Goal: Information Seeking & Learning: Compare options

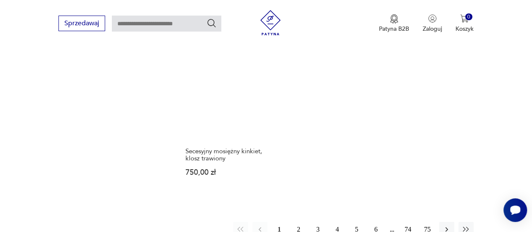
scroll to position [1192, 0]
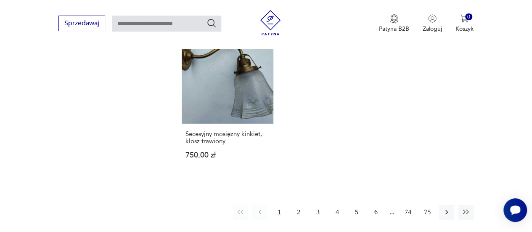
drag, startPoint x: 538, startPoint y: 149, endPoint x: 280, endPoint y: 202, distance: 263.4
click at [296, 204] on button "2" at bounding box center [298, 211] width 15 height 15
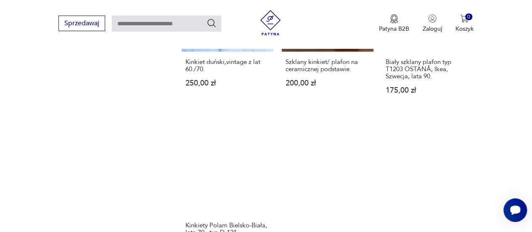
scroll to position [1135, 0]
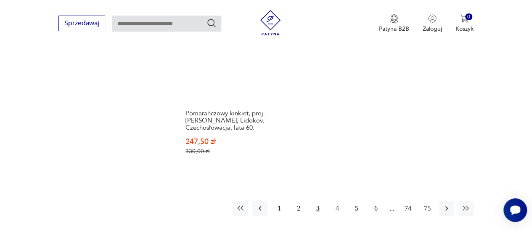
scroll to position [1242, 0]
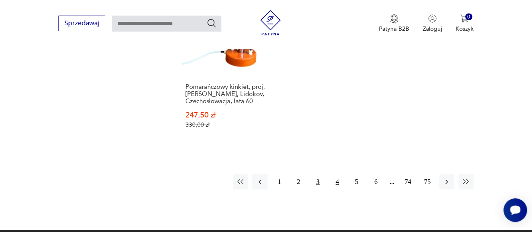
click at [335, 174] on button "4" at bounding box center [337, 181] width 15 height 15
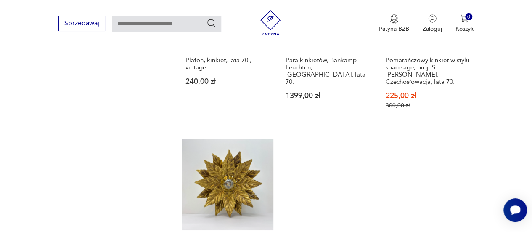
scroll to position [1224, 0]
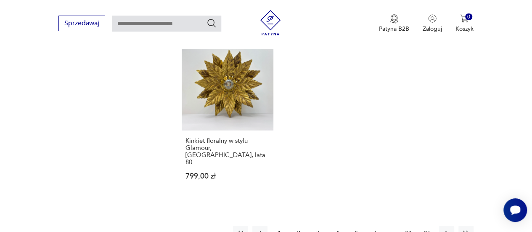
click at [349, 225] on button "5" at bounding box center [356, 232] width 15 height 15
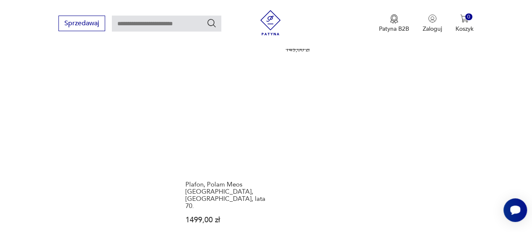
scroll to position [1202, 0]
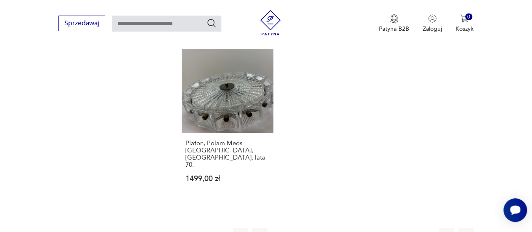
click at [375, 228] on button "6" at bounding box center [375, 235] width 15 height 15
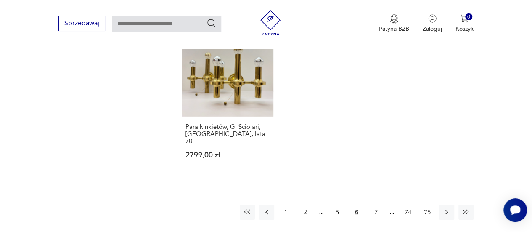
scroll to position [1238, 0]
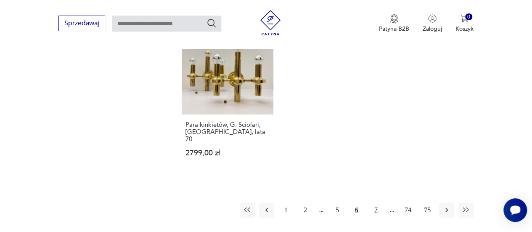
click at [378, 202] on button "7" at bounding box center [375, 209] width 15 height 15
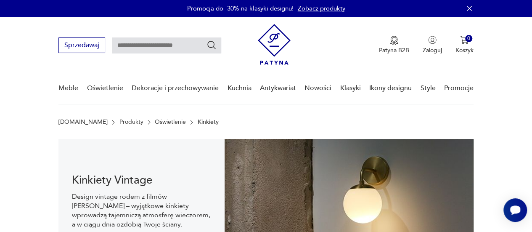
scroll to position [203, 0]
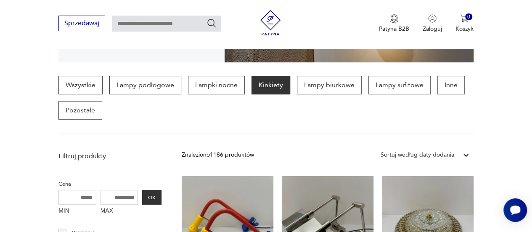
click at [117, 190] on input "MAX" at bounding box center [119, 197] width 38 height 15
type input "***"
click at [149, 207] on div "MIN MAX *** OK" at bounding box center [109, 204] width 103 height 28
drag, startPoint x: 149, startPoint y: 206, endPoint x: 152, endPoint y: 198, distance: 8.9
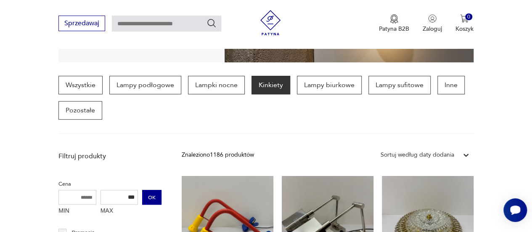
click at [152, 198] on div "MIN MAX *** OK" at bounding box center [109, 204] width 103 height 28
click at [152, 198] on button "OK" at bounding box center [151, 197] width 19 height 15
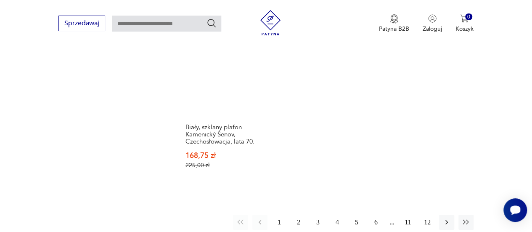
scroll to position [1235, 0]
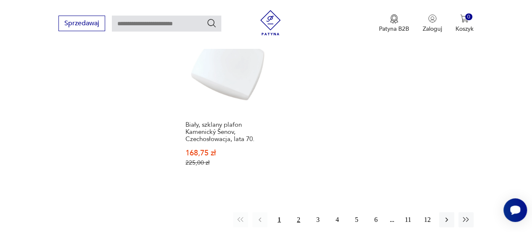
click at [305, 212] on button "2" at bounding box center [298, 219] width 15 height 15
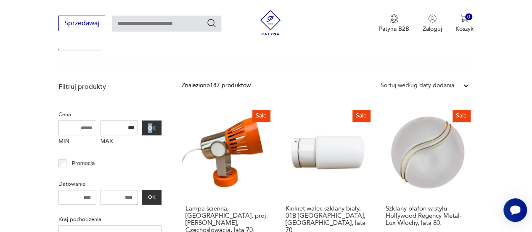
scroll to position [259, 0]
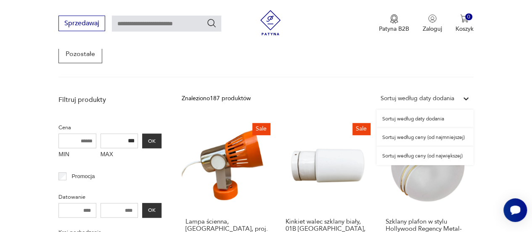
click at [416, 100] on div "Sortuj według daty dodania" at bounding box center [417, 98] width 74 height 9
click at [454, 140] on div "Sortuj według ceny (od najmniejszej)" at bounding box center [424, 137] width 97 height 18
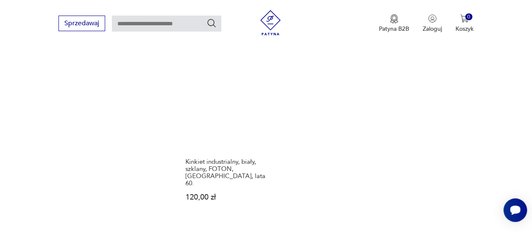
scroll to position [1223, 0]
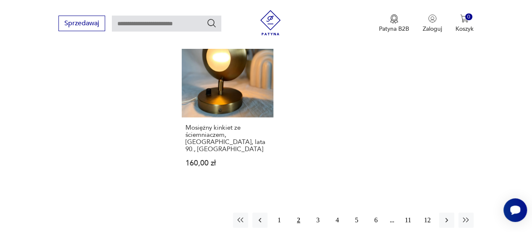
scroll to position [1246, 0]
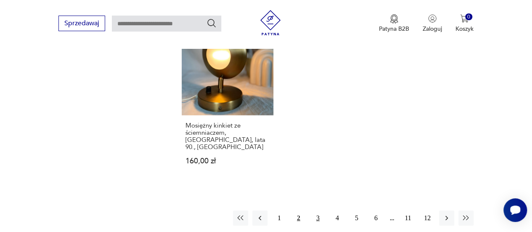
click at [314, 210] on button "3" at bounding box center [317, 217] width 15 height 15
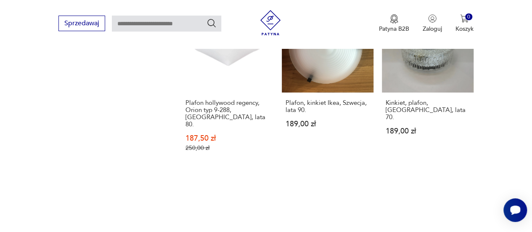
scroll to position [1181, 0]
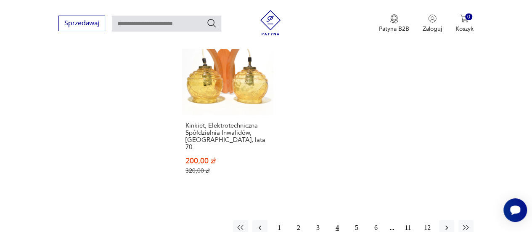
scroll to position [1214, 0]
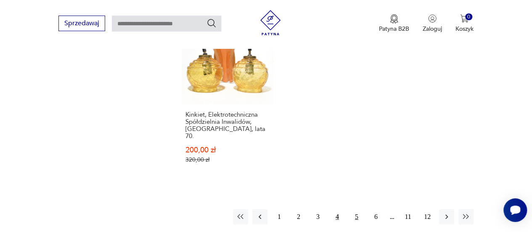
click at [352, 209] on button "5" at bounding box center [356, 216] width 15 height 15
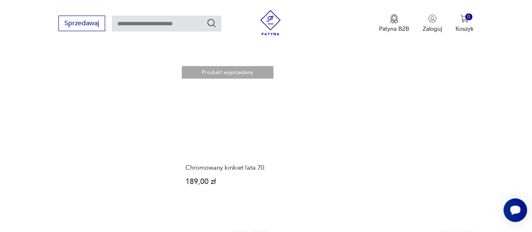
scroll to position [1203, 0]
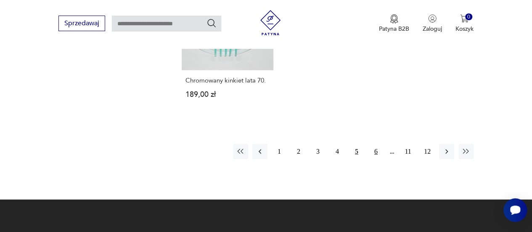
click at [372, 144] on button "6" at bounding box center [375, 151] width 15 height 15
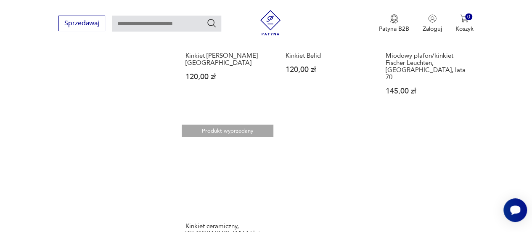
scroll to position [1158, 0]
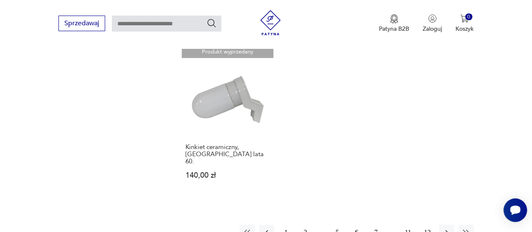
click at [376, 224] on button "7" at bounding box center [375, 231] width 15 height 15
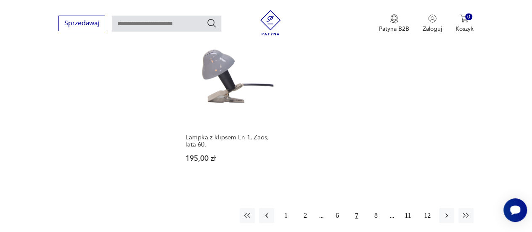
scroll to position [1196, 0]
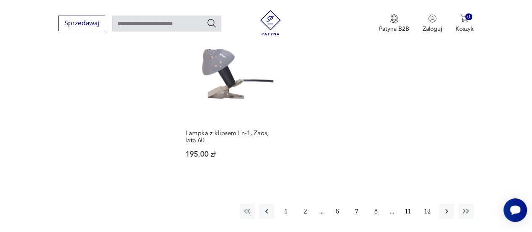
click at [372, 203] on button "8" at bounding box center [375, 210] width 15 height 15
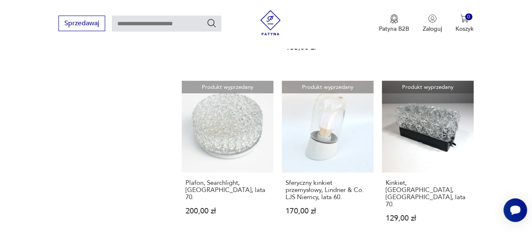
scroll to position [1019, 0]
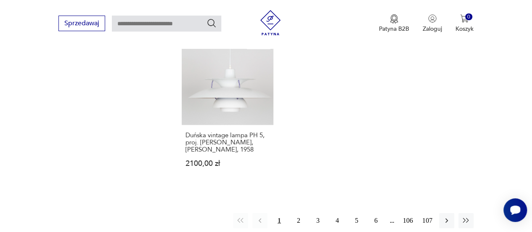
scroll to position [1186, 0]
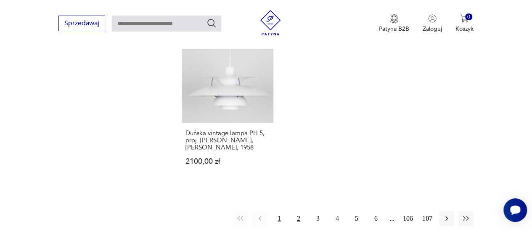
click at [298, 211] on button "2" at bounding box center [298, 218] width 15 height 15
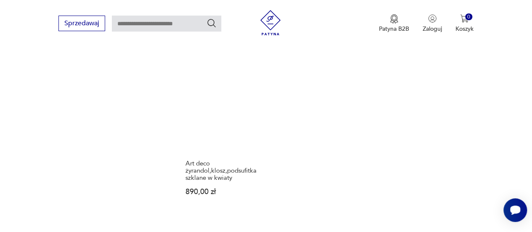
scroll to position [1249, 0]
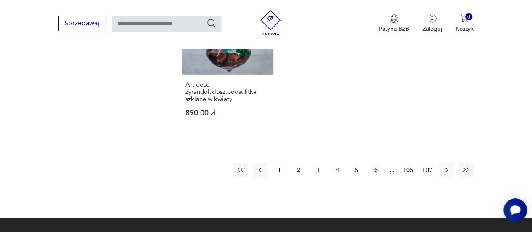
click at [314, 162] on button "3" at bounding box center [317, 169] width 15 height 15
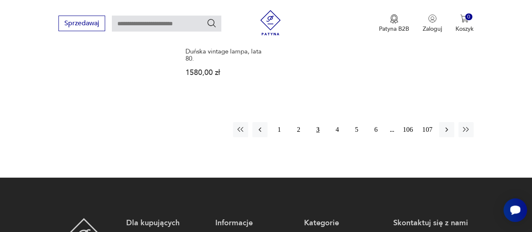
scroll to position [1305, 0]
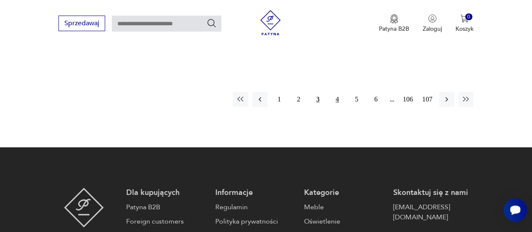
click at [335, 92] on button "4" at bounding box center [337, 99] width 15 height 15
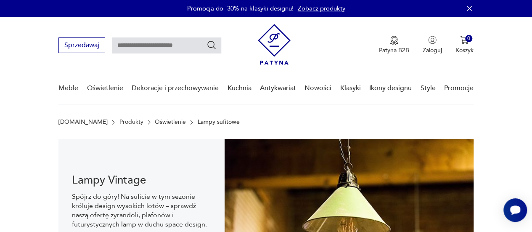
scroll to position [203, 0]
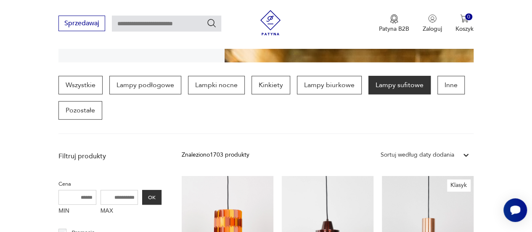
click at [120, 200] on input "MAX" at bounding box center [119, 197] width 38 height 15
type input "***"
click at [143, 200] on button "OK" at bounding box center [151, 197] width 19 height 15
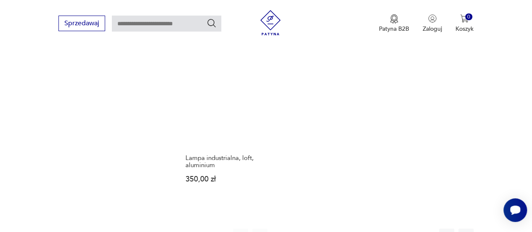
scroll to position [1286, 0]
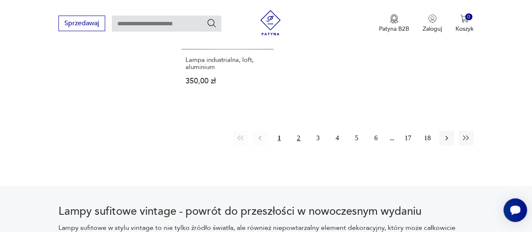
click at [301, 130] on button "2" at bounding box center [298, 137] width 15 height 15
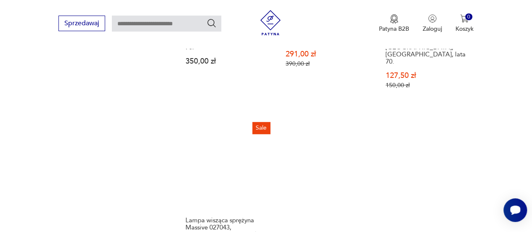
scroll to position [1255, 0]
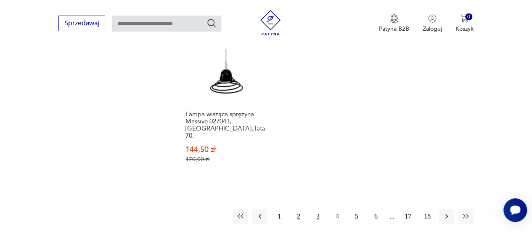
click at [315, 209] on button "3" at bounding box center [317, 216] width 15 height 15
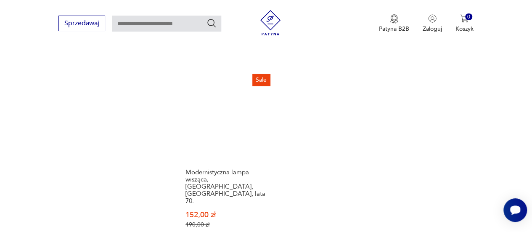
scroll to position [1327, 0]
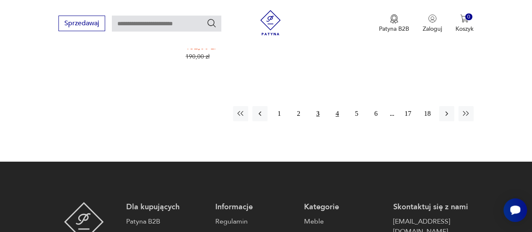
click at [337, 106] on button "4" at bounding box center [337, 113] width 15 height 15
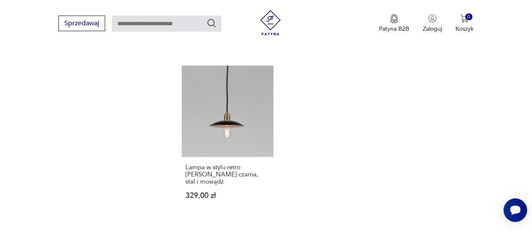
scroll to position [1178, 0]
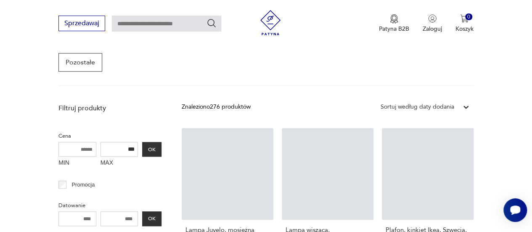
scroll to position [223, 0]
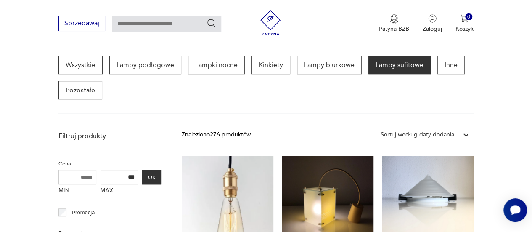
click at [506, 106] on section "Wszystkie Lampy podłogowe Lampki nocne Kinkiety Lampy biurkowe Lampy sufitowe I…" at bounding box center [266, 84] width 532 height 58
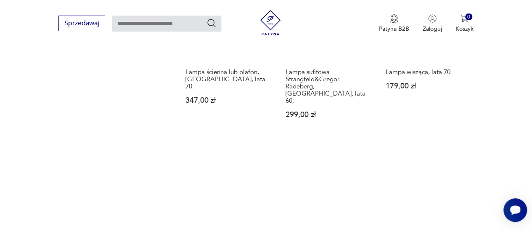
scroll to position [1167, 0]
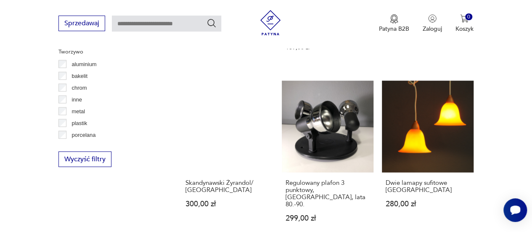
scroll to position [223, 0]
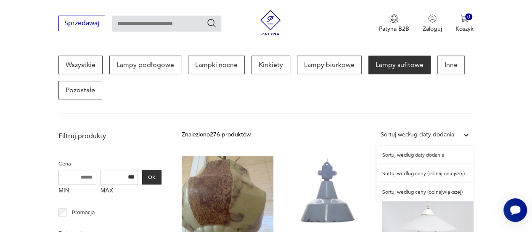
click at [455, 135] on div "Sortuj według daty dodania" at bounding box center [417, 134] width 82 height 11
click at [461, 173] on div "Sortuj według ceny (od najmniejszej)" at bounding box center [424, 173] width 97 height 18
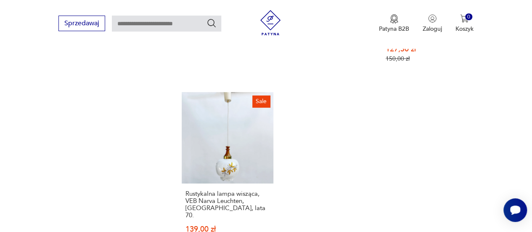
scroll to position [1256, 0]
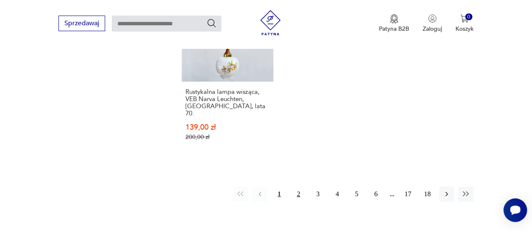
click at [292, 186] on button "2" at bounding box center [298, 193] width 15 height 15
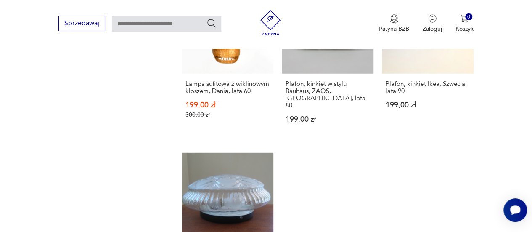
scroll to position [1212, 0]
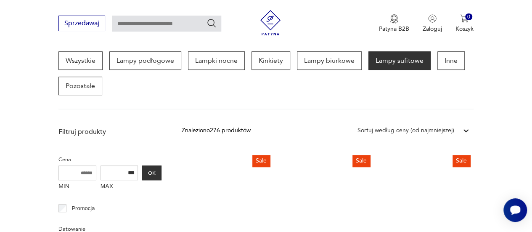
scroll to position [223, 0]
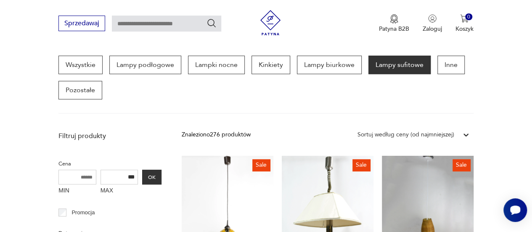
click at [517, 60] on section "Wszystkie Lampy podłogowe Lampki nocne Kinkiety Lampy biurkowe Lampy sufitowe I…" at bounding box center [266, 84] width 532 height 58
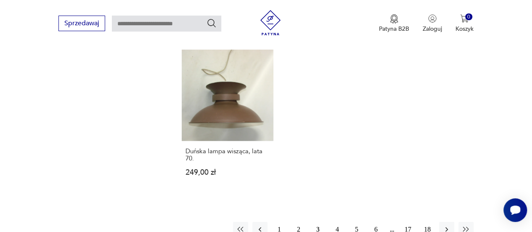
scroll to position [1213, 0]
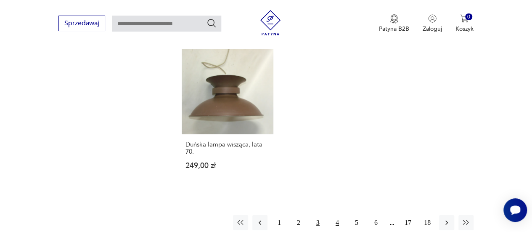
click at [337, 215] on button "4" at bounding box center [337, 222] width 15 height 15
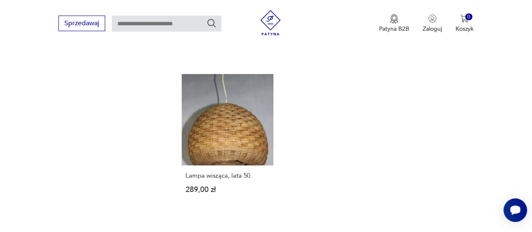
scroll to position [1248, 0]
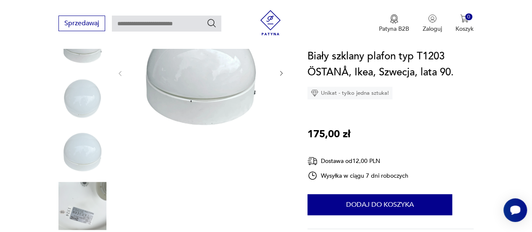
scroll to position [151, 0]
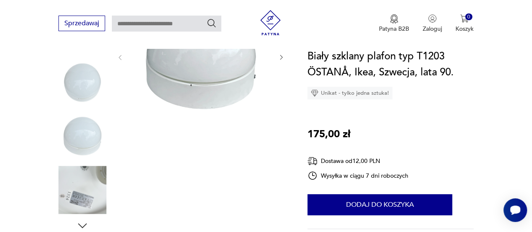
click at [76, 137] on img at bounding box center [82, 136] width 48 height 48
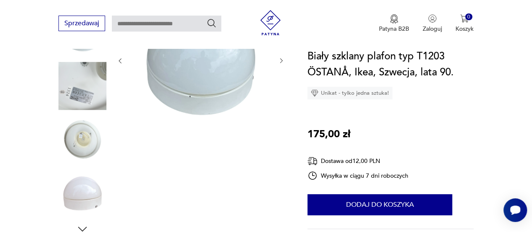
scroll to position [156, 0]
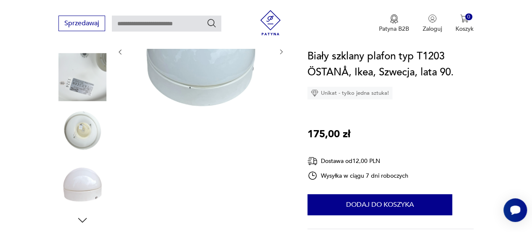
click at [80, 124] on img at bounding box center [82, 130] width 48 height 48
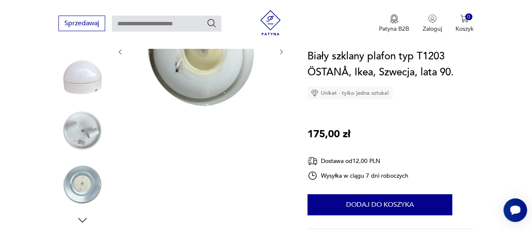
click at [80, 193] on img at bounding box center [82, 184] width 48 height 48
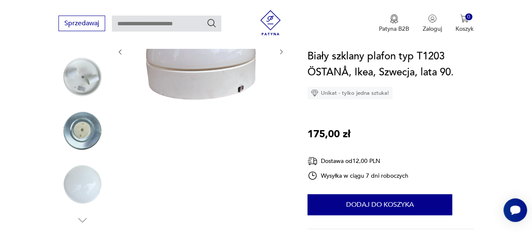
click at [78, 121] on img at bounding box center [82, 130] width 48 height 48
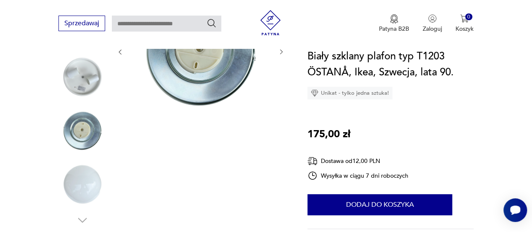
click at [87, 61] on img at bounding box center [82, 77] width 48 height 48
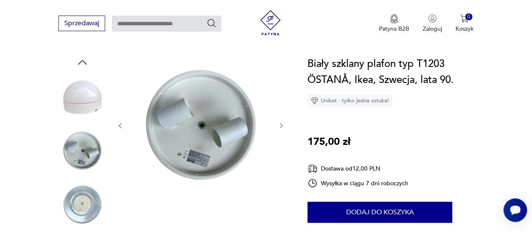
scroll to position [110, 0]
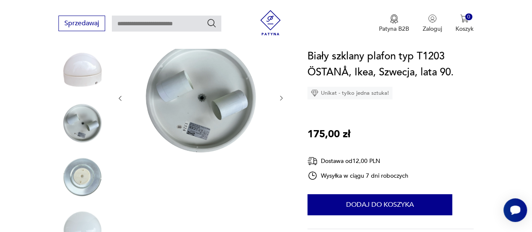
click at [276, 99] on div at bounding box center [200, 98] width 168 height 139
click at [278, 100] on icon "button" at bounding box center [281, 98] width 7 height 7
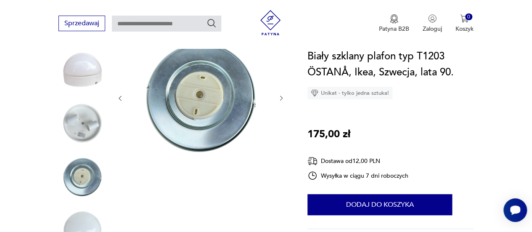
click at [278, 100] on icon "button" at bounding box center [281, 98] width 7 height 7
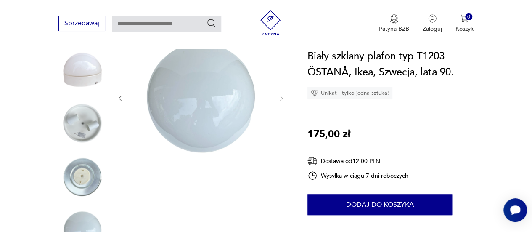
click at [64, 125] on img at bounding box center [82, 123] width 48 height 48
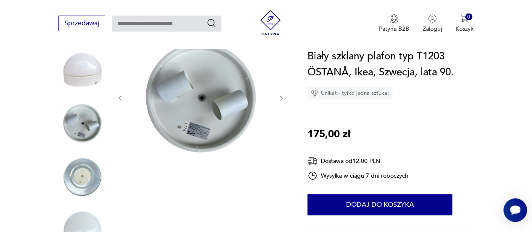
click at [74, 170] on img at bounding box center [82, 177] width 48 height 48
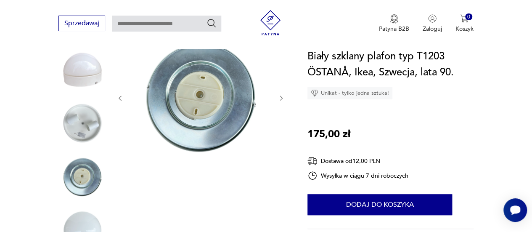
click at [77, 89] on img at bounding box center [82, 69] width 48 height 48
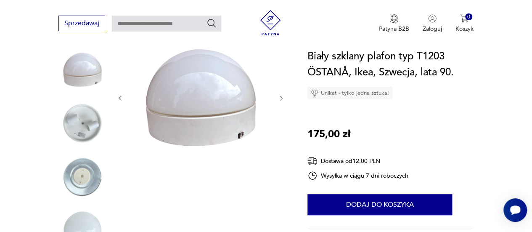
click at [285, 99] on div at bounding box center [172, 151] width 229 height 244
click at [276, 98] on div at bounding box center [200, 98] width 168 height 139
click at [282, 100] on icon "button" at bounding box center [281, 98] width 7 height 7
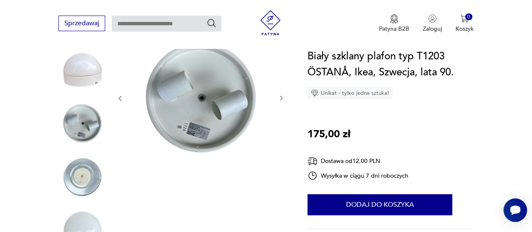
click at [282, 100] on icon "button" at bounding box center [281, 98] width 7 height 7
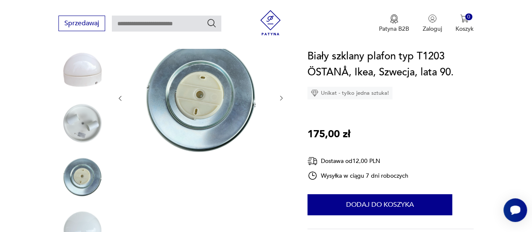
click at [282, 100] on icon "button" at bounding box center [281, 98] width 7 height 7
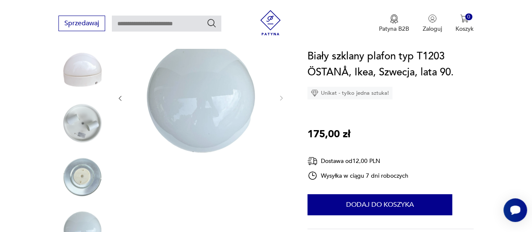
click at [81, 220] on img at bounding box center [82, 230] width 48 height 48
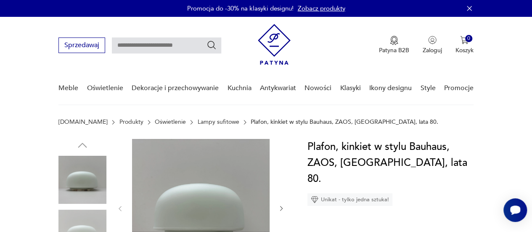
scroll to position [203, 0]
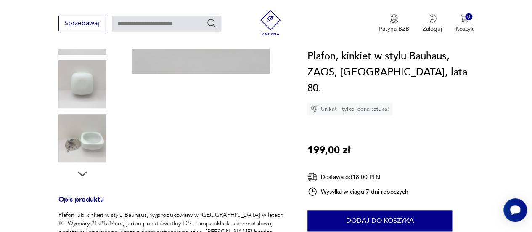
click at [69, 95] on img at bounding box center [82, 84] width 48 height 48
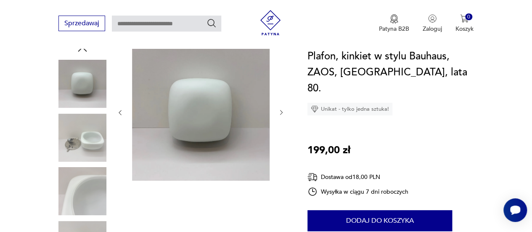
scroll to position [89, 0]
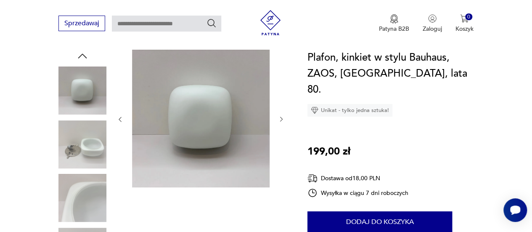
click at [78, 155] on img at bounding box center [82, 144] width 48 height 48
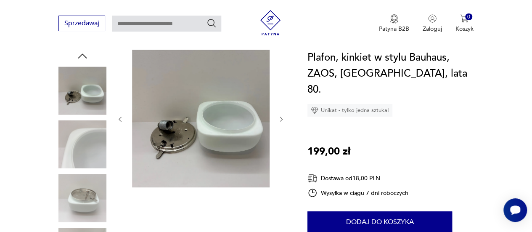
click at [75, 163] on img at bounding box center [82, 144] width 48 height 48
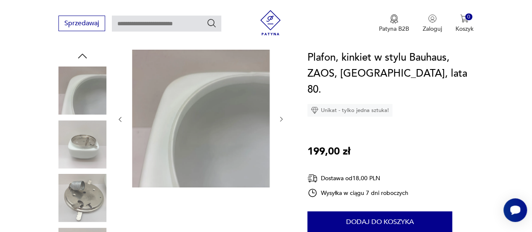
click at [75, 163] on img at bounding box center [82, 144] width 48 height 48
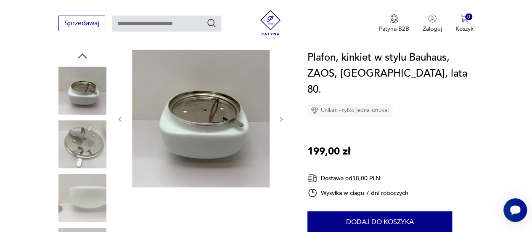
click at [75, 163] on img at bounding box center [82, 144] width 48 height 48
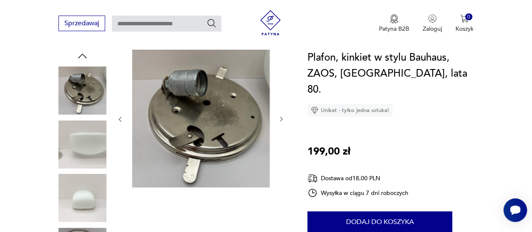
click at [75, 163] on img at bounding box center [82, 144] width 48 height 48
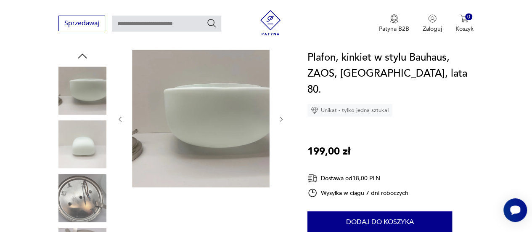
click at [75, 163] on img at bounding box center [82, 144] width 48 height 48
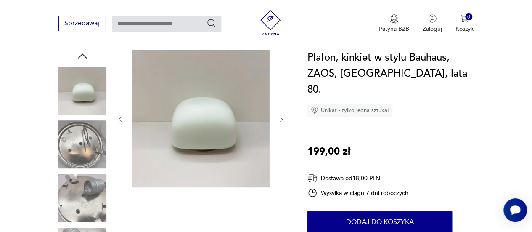
click at [75, 163] on img at bounding box center [82, 144] width 48 height 48
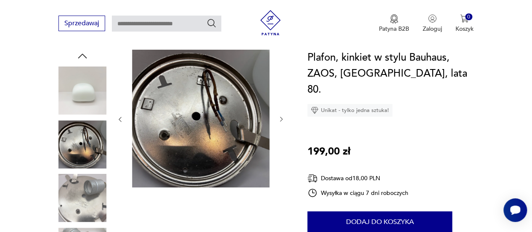
click at [75, 163] on img at bounding box center [82, 144] width 48 height 48
click at [89, 188] on img at bounding box center [82, 198] width 48 height 48
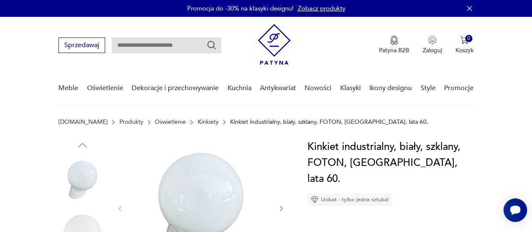
scroll to position [203, 0]
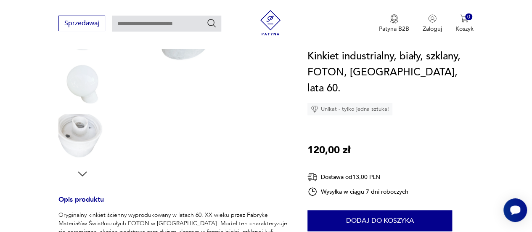
click at [84, 85] on img at bounding box center [82, 84] width 48 height 48
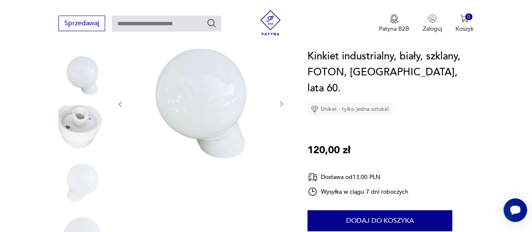
scroll to position [95, 0]
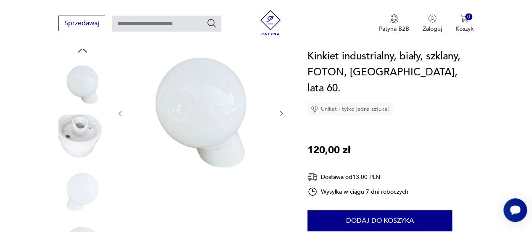
click at [278, 113] on icon "button" at bounding box center [281, 113] width 7 height 7
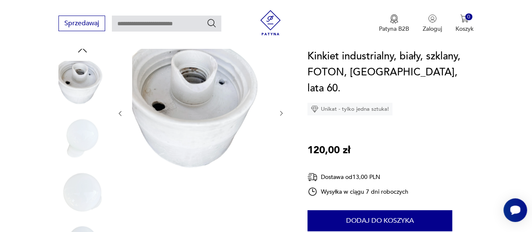
click at [278, 113] on icon "button" at bounding box center [281, 113] width 7 height 7
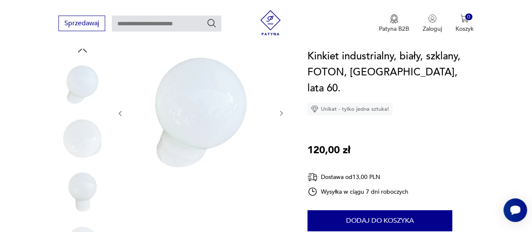
click at [278, 113] on icon "button" at bounding box center [281, 113] width 7 height 7
